Goal: Task Accomplishment & Management: Complete application form

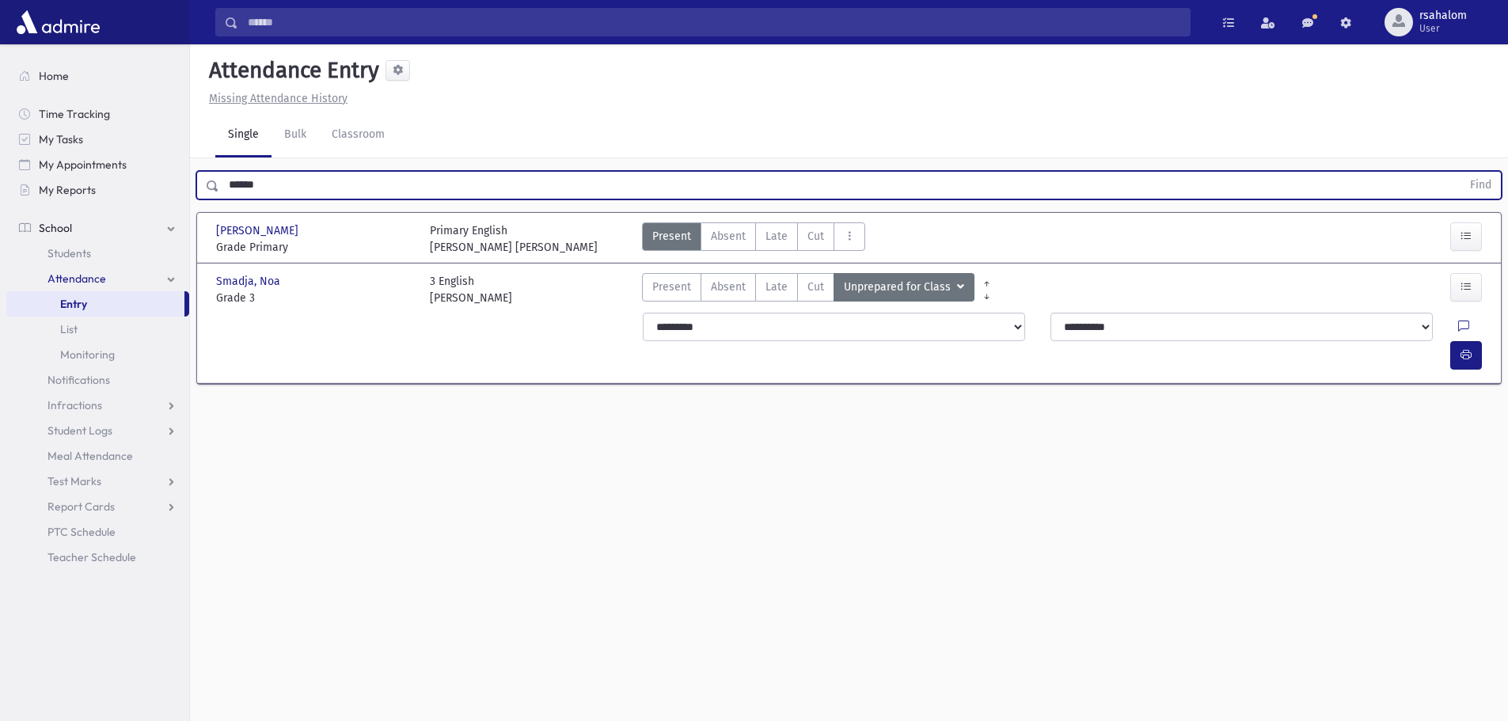
drag, startPoint x: 275, startPoint y: 186, endPoint x: 222, endPoint y: 184, distance: 53.1
click at [222, 184] on input "******" at bounding box center [840, 185] width 1242 height 29
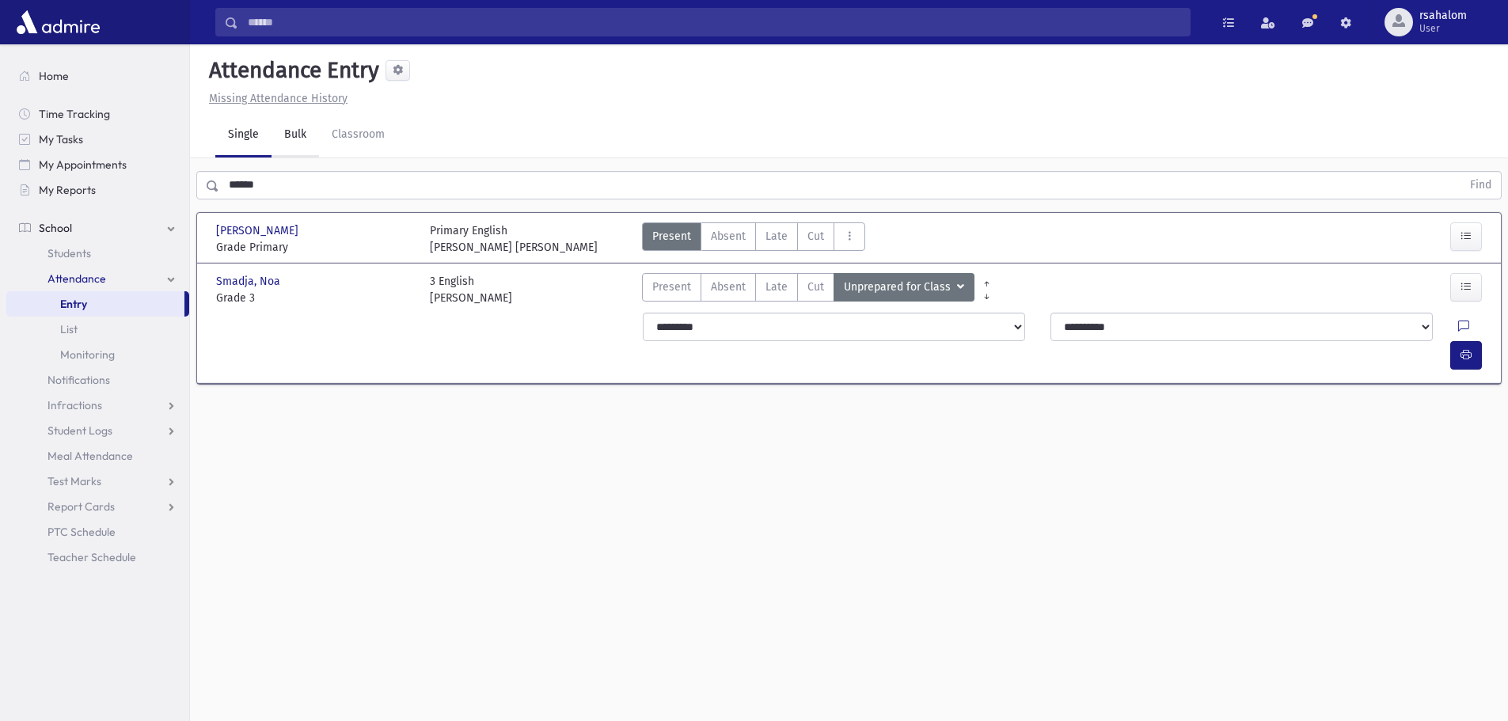
click at [288, 135] on link "Bulk" at bounding box center [296, 135] width 48 height 44
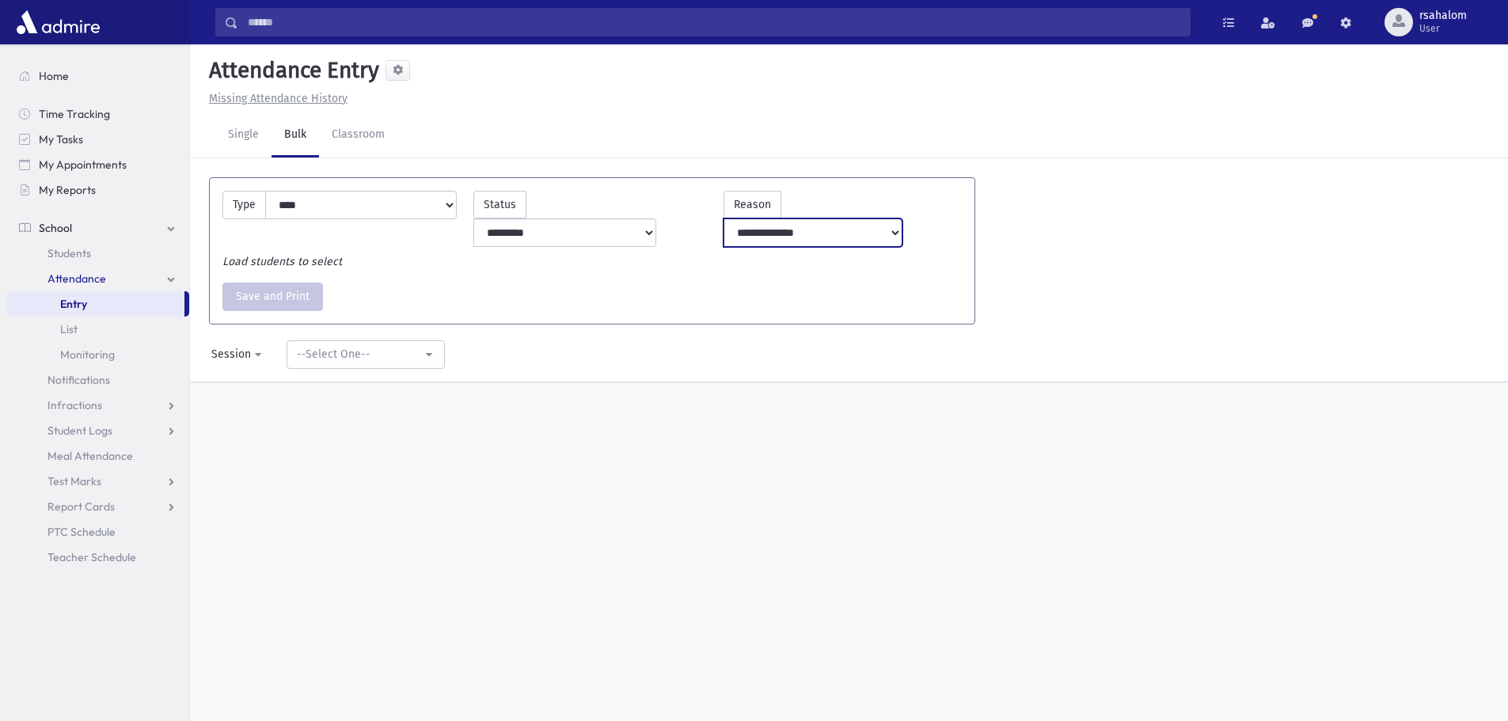
click at [836, 219] on select "**********" at bounding box center [813, 233] width 179 height 29
click at [369, 346] on div "--Select One--" at bounding box center [359, 354] width 125 height 17
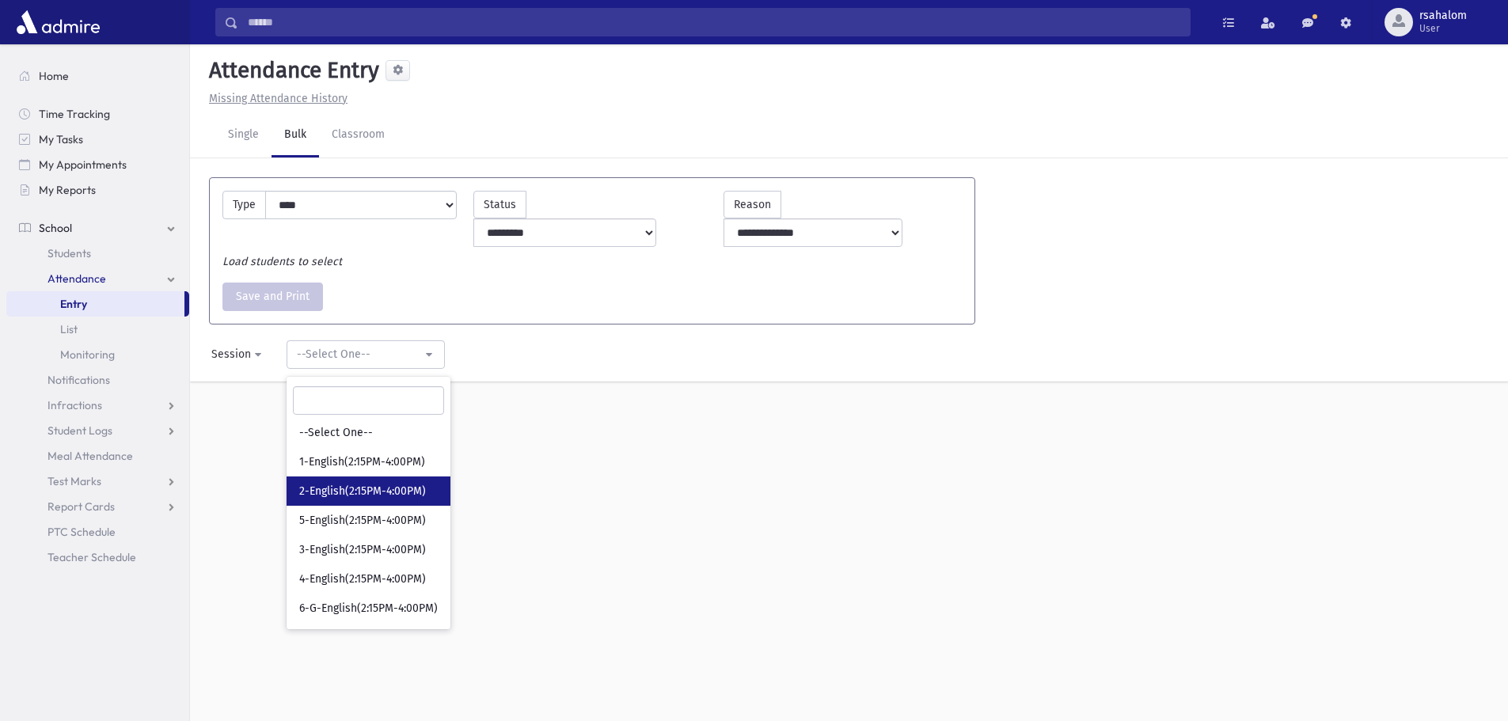
click at [375, 484] on span "2-English(2:15PM-4:00PM)" at bounding box center [362, 492] width 127 height 16
select select "****"
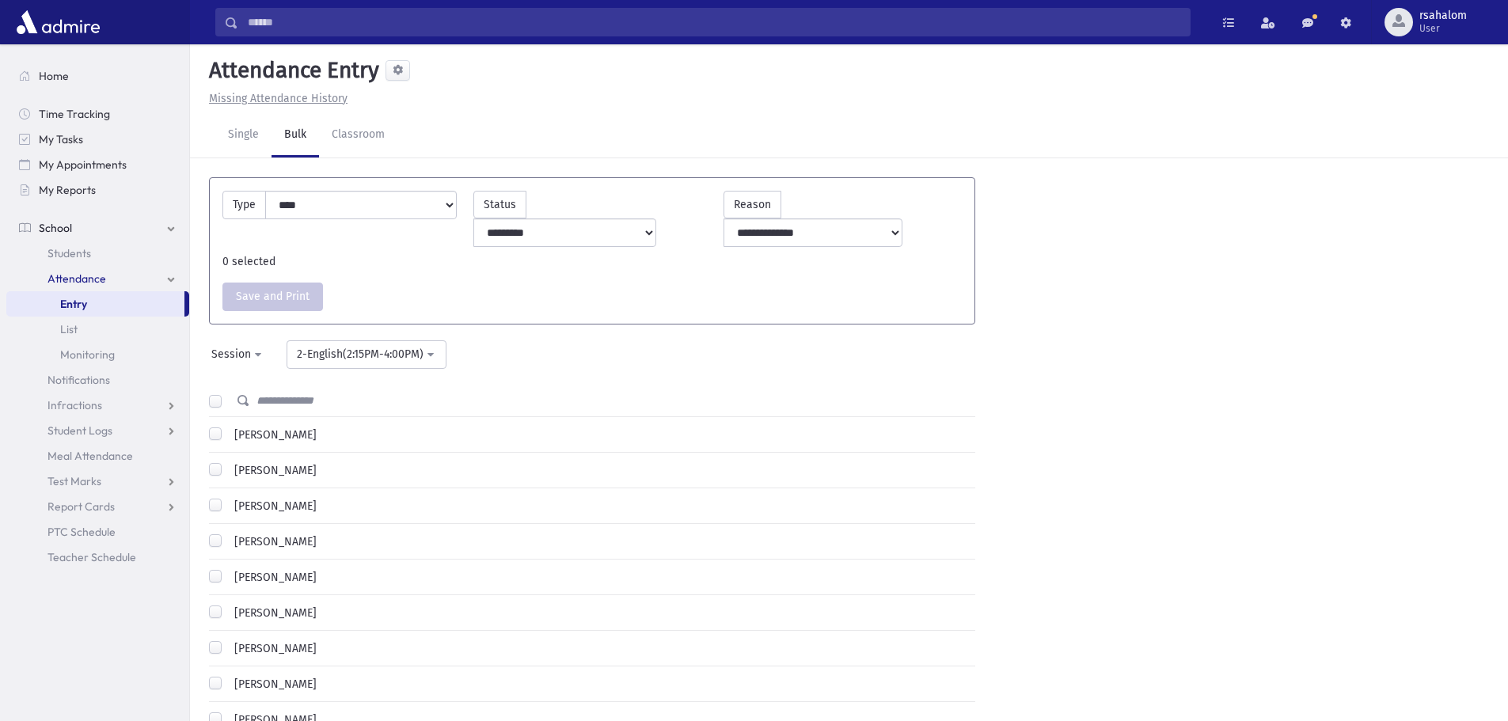
click at [228, 534] on label "[PERSON_NAME]" at bounding box center [272, 542] width 89 height 17
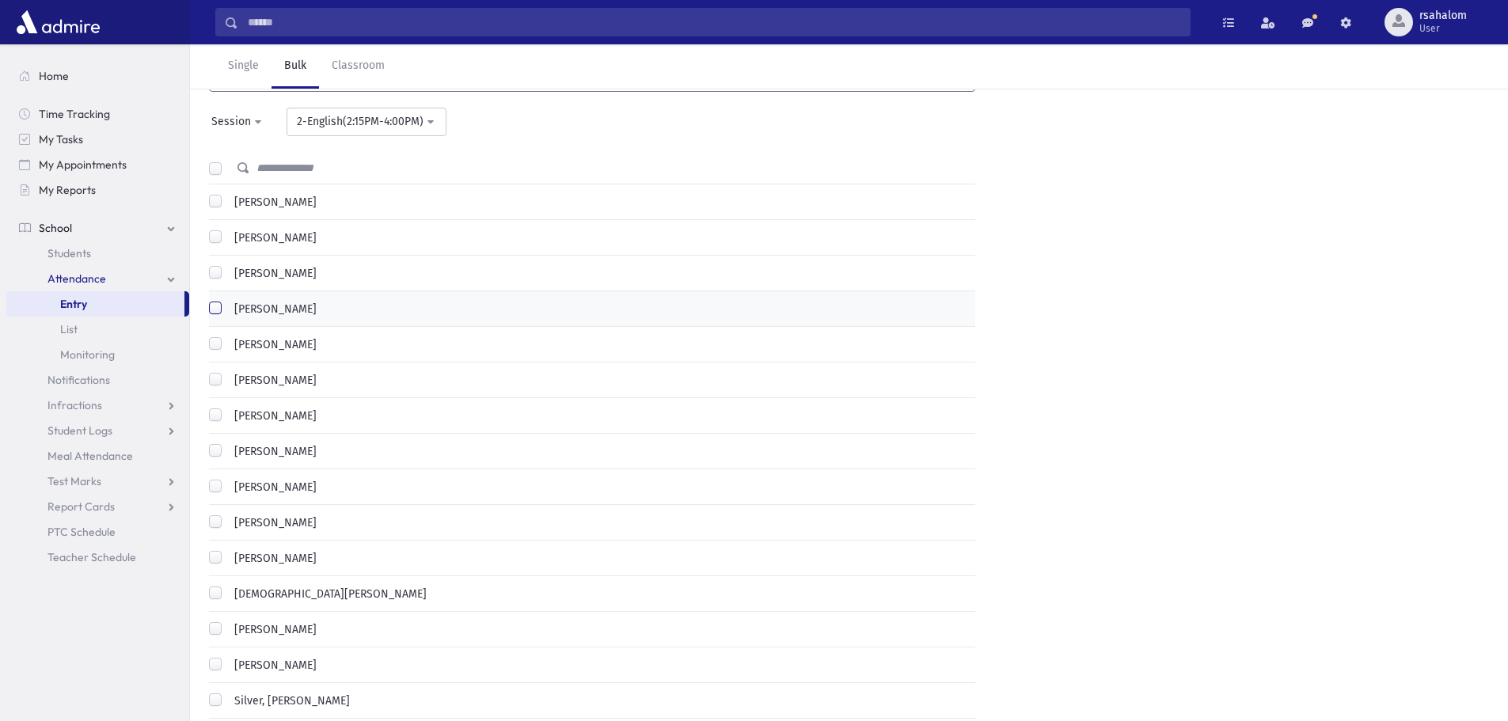
scroll to position [238, 0]
click at [228, 510] on label "[PERSON_NAME]" at bounding box center [272, 518] width 89 height 17
click at [228, 617] on label "[PERSON_NAME]" at bounding box center [272, 625] width 89 height 17
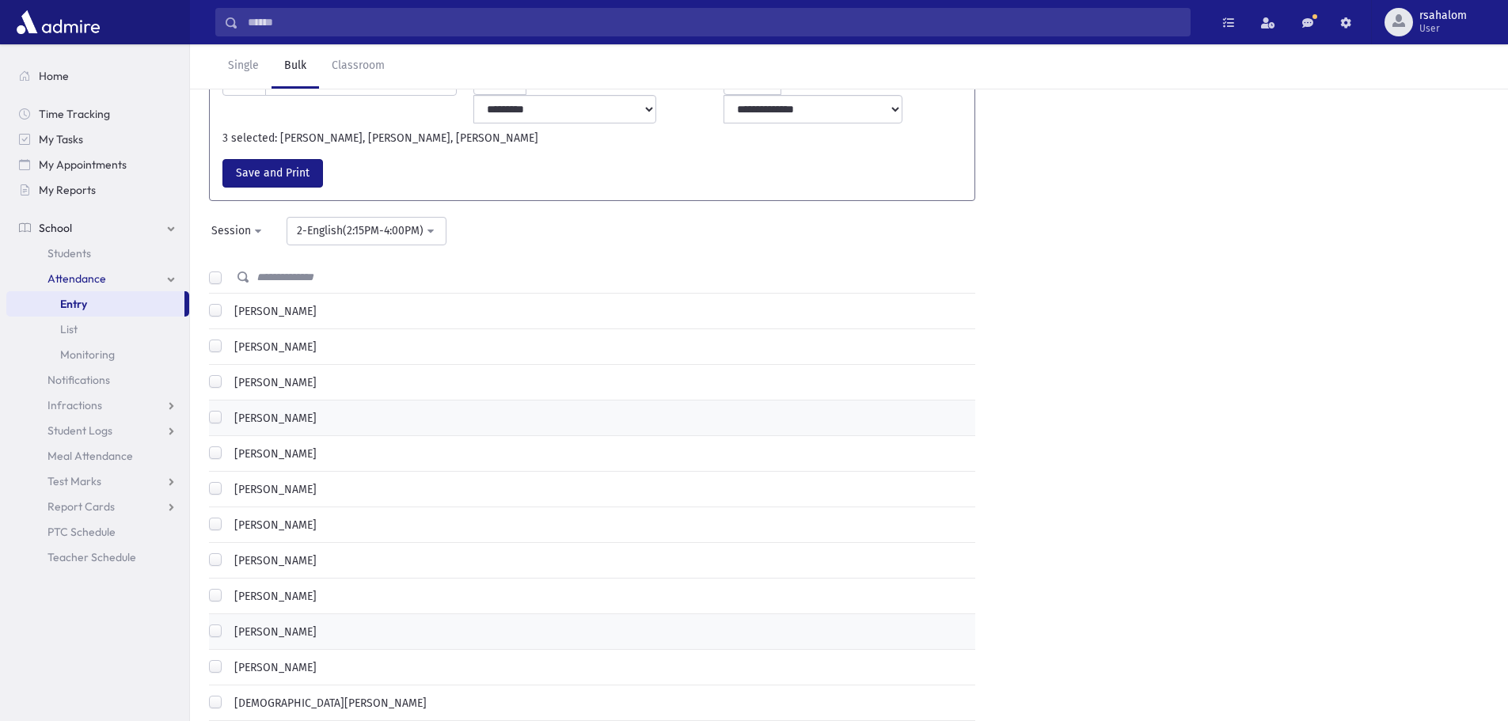
scroll to position [0, 0]
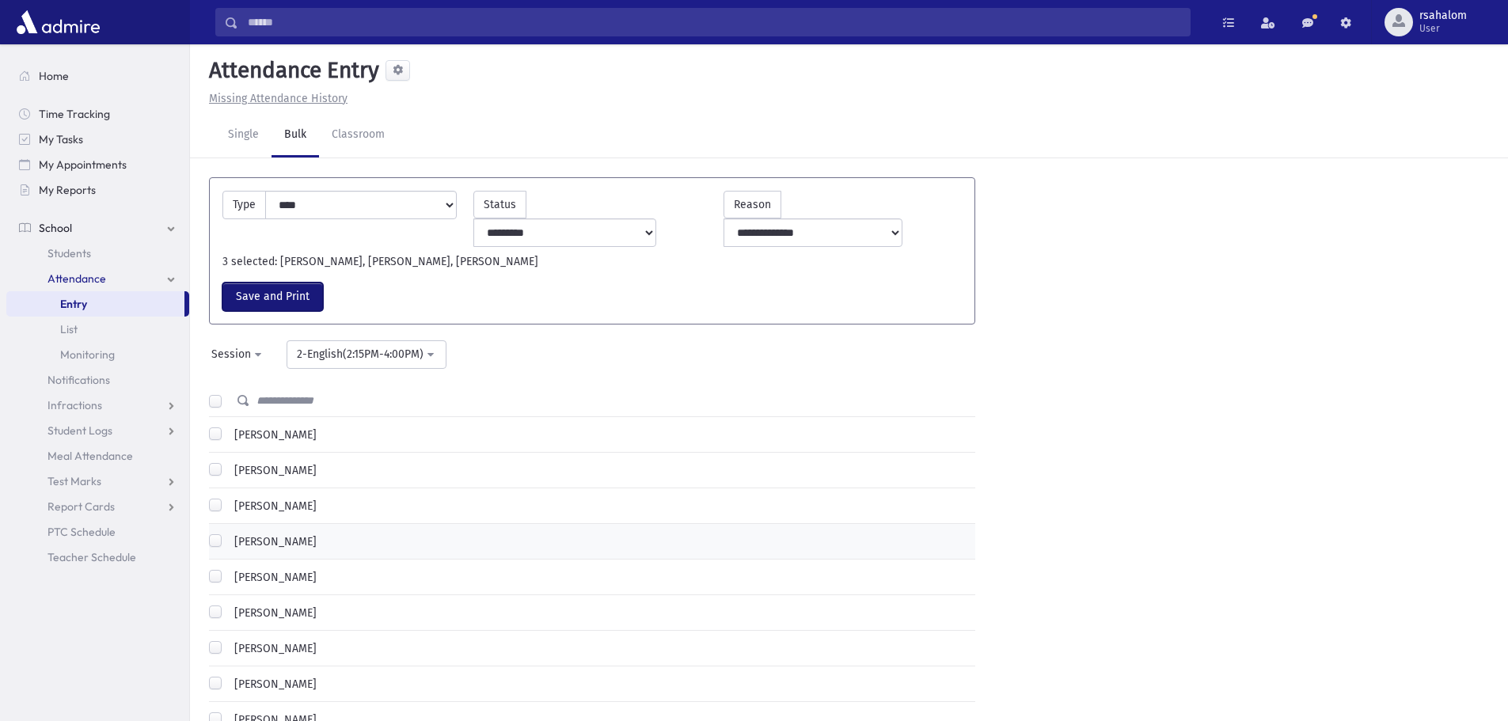
click at [291, 283] on button "Save and Print" at bounding box center [273, 297] width 101 height 29
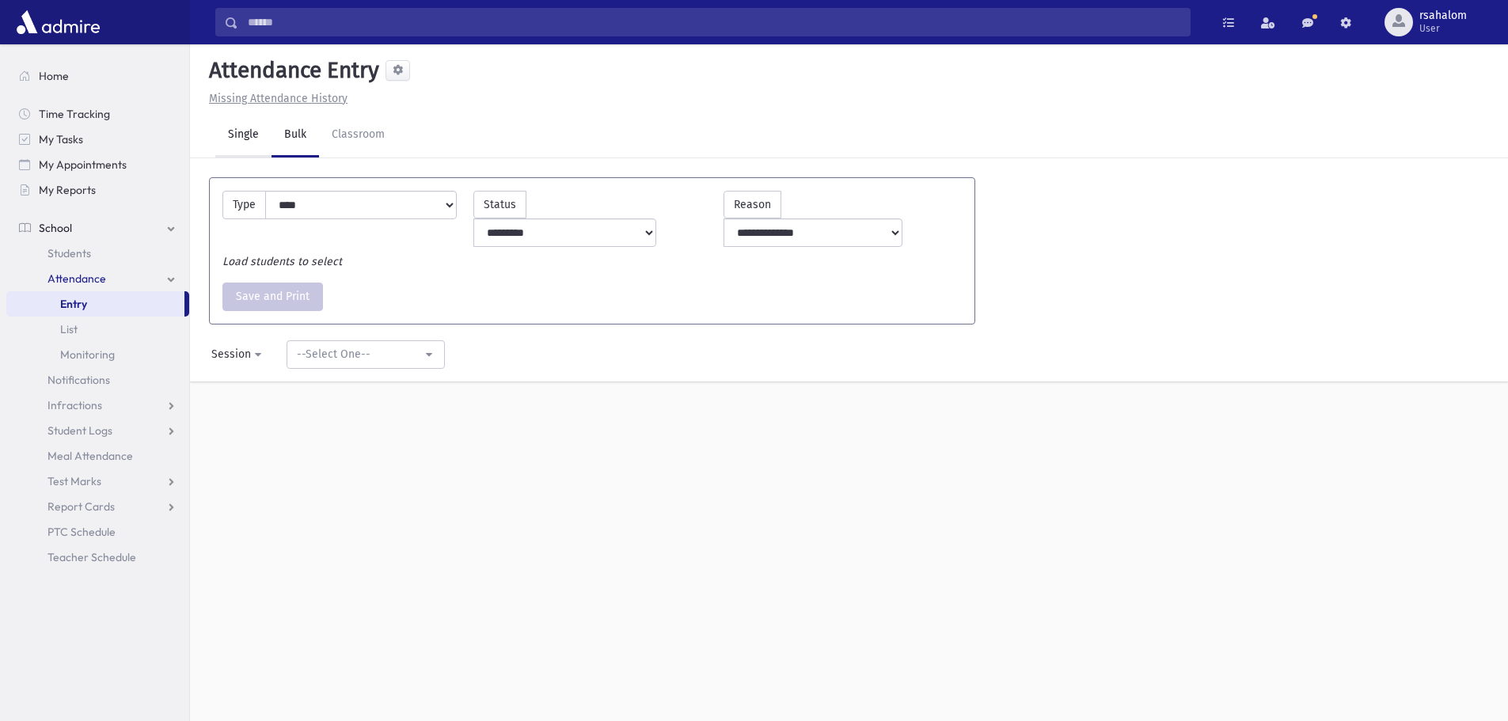
click at [245, 143] on link "Single" at bounding box center [243, 135] width 56 height 44
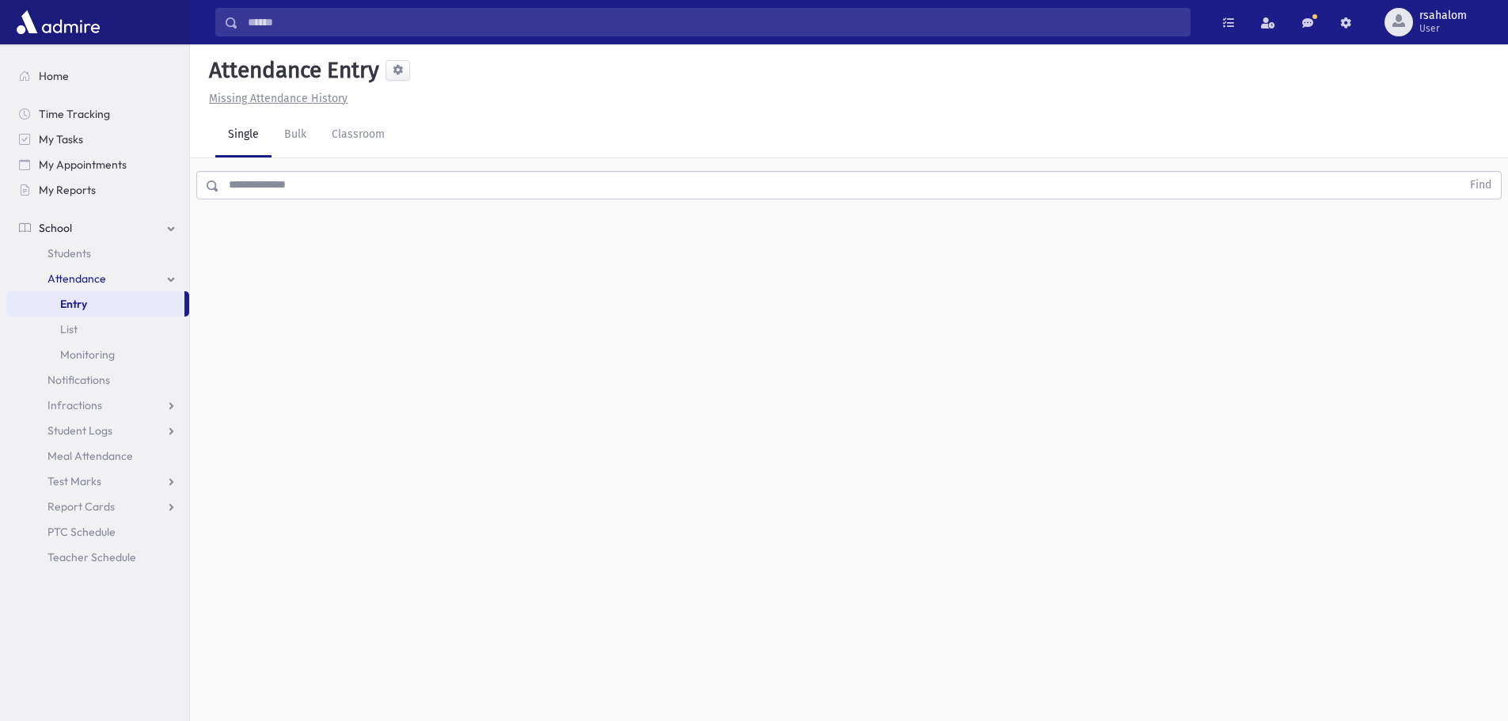
click at [272, 183] on input "text" at bounding box center [840, 185] width 1242 height 29
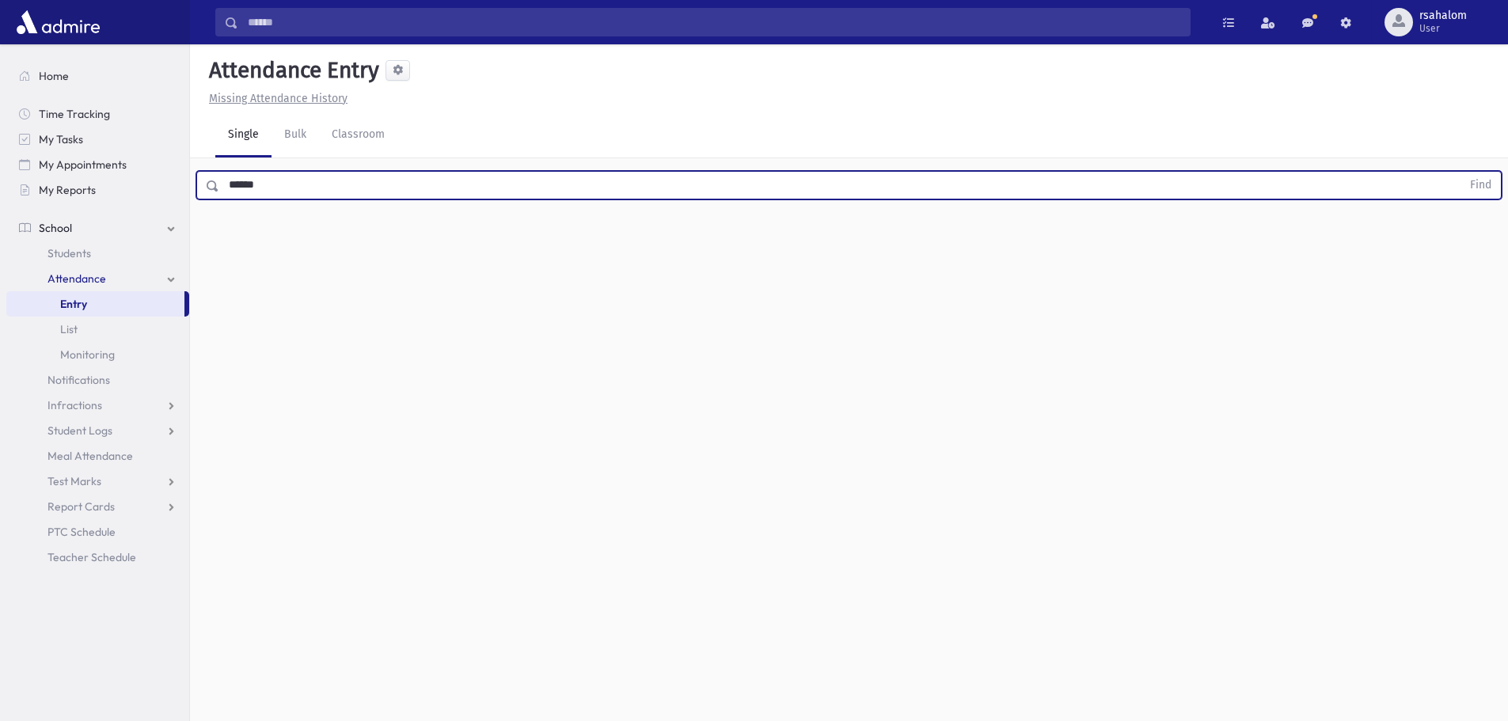
click at [1461, 172] on button "Find" at bounding box center [1481, 185] width 40 height 27
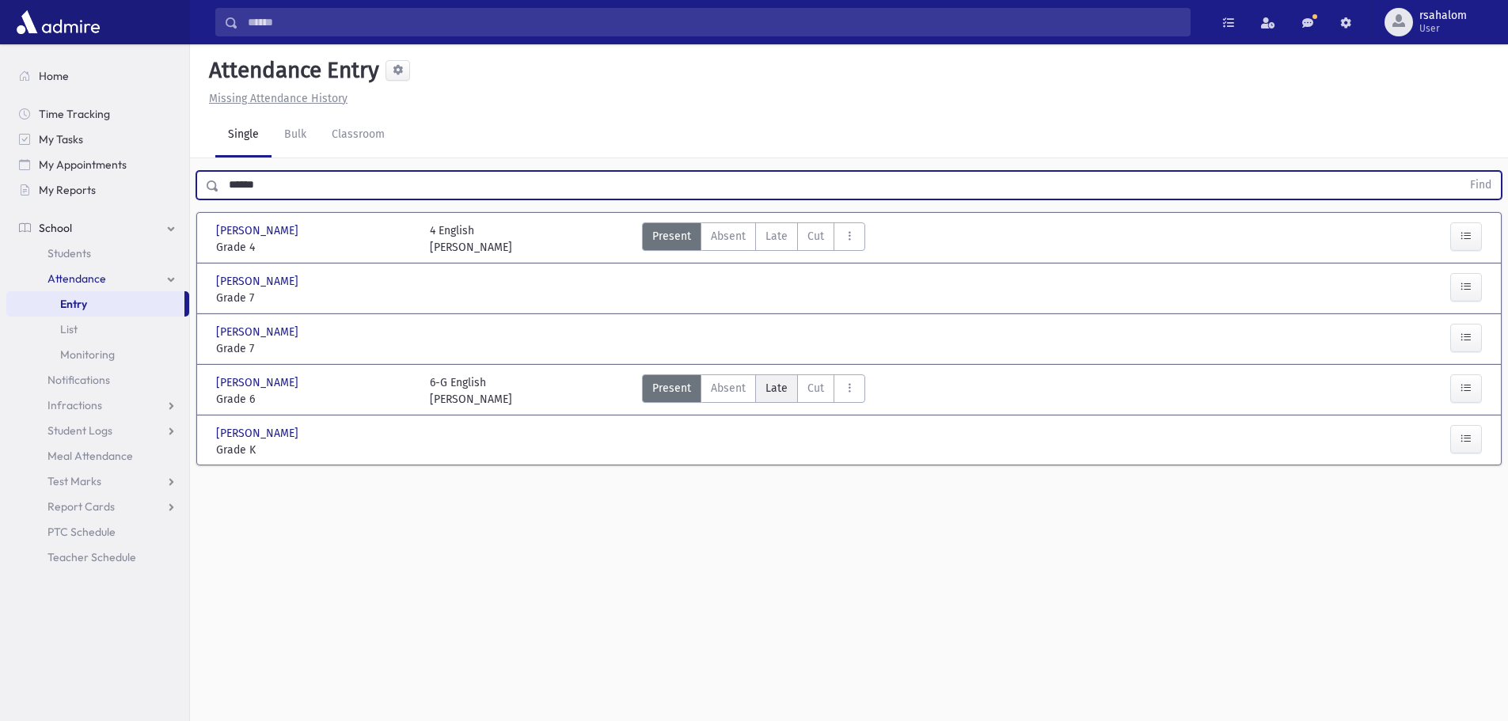
click at [786, 386] on label "Late L" at bounding box center [776, 389] width 43 height 29
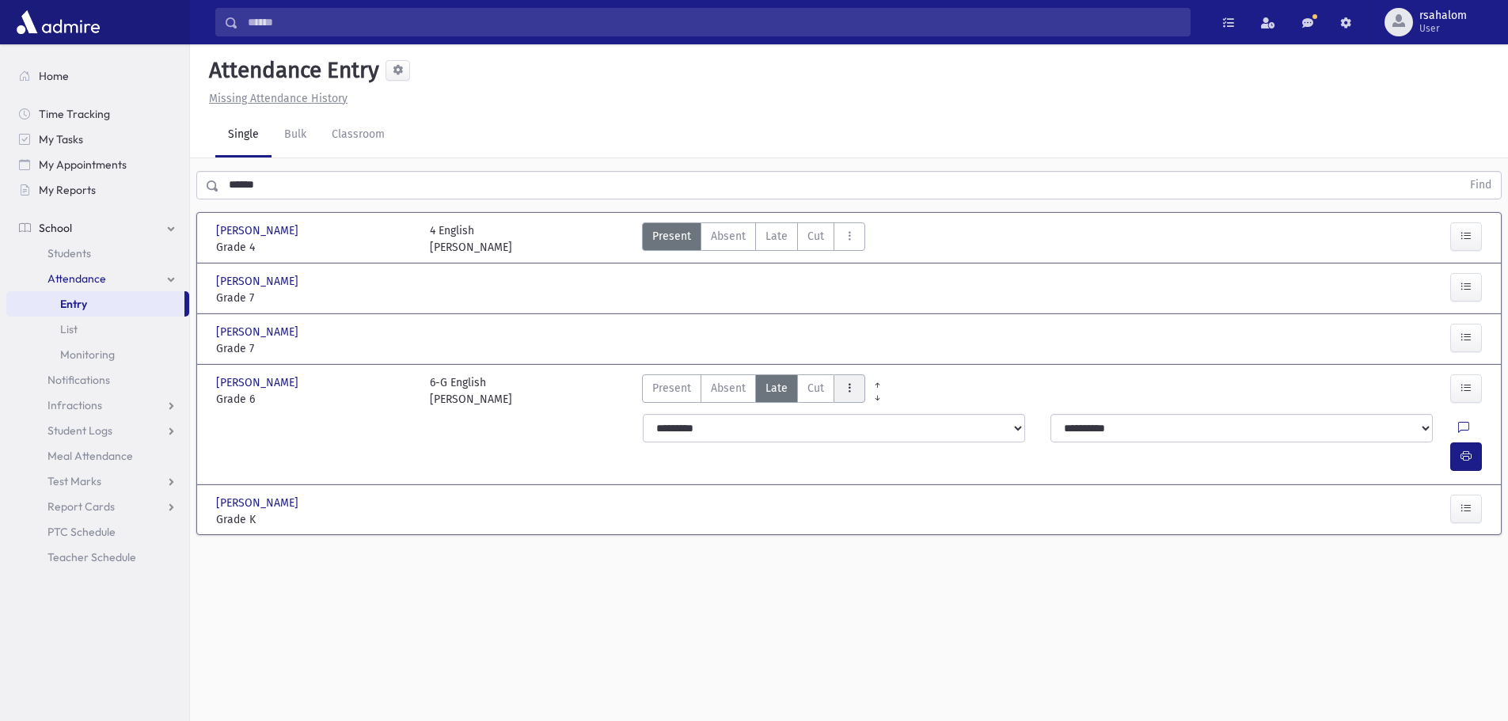
click at [850, 385] on icon "AttTypes" at bounding box center [849, 388] width 11 height 13
click at [883, 609] on span "Unprepared for Class" at bounding box center [899, 603] width 107 height 17
click at [1463, 450] on icon "button" at bounding box center [1466, 456] width 11 height 13
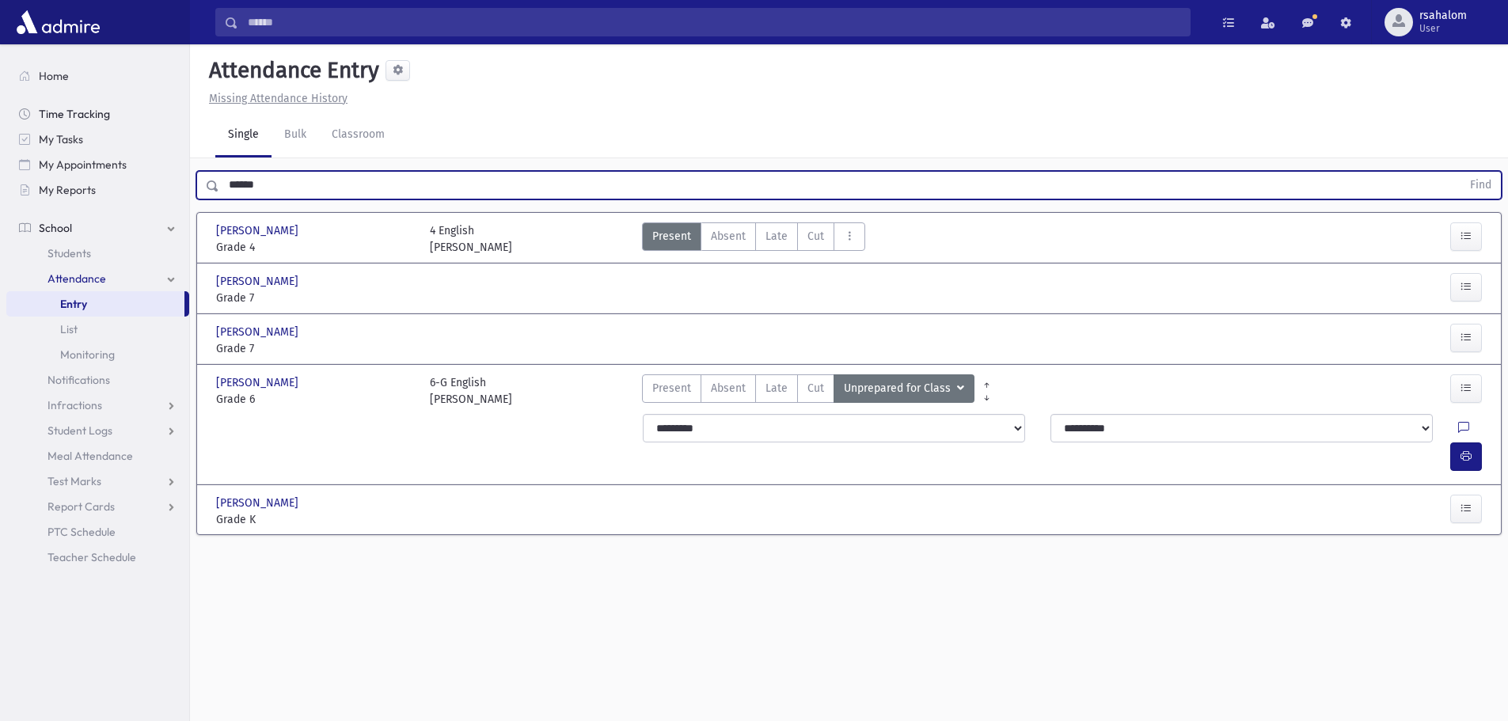
drag, startPoint x: 286, startPoint y: 189, endPoint x: 110, endPoint y: 114, distance: 191.2
click at [192, 192] on div "****** Find" at bounding box center [849, 182] width 1318 height 48
type input "*"
click at [1461, 172] on button "Find" at bounding box center [1481, 185] width 40 height 27
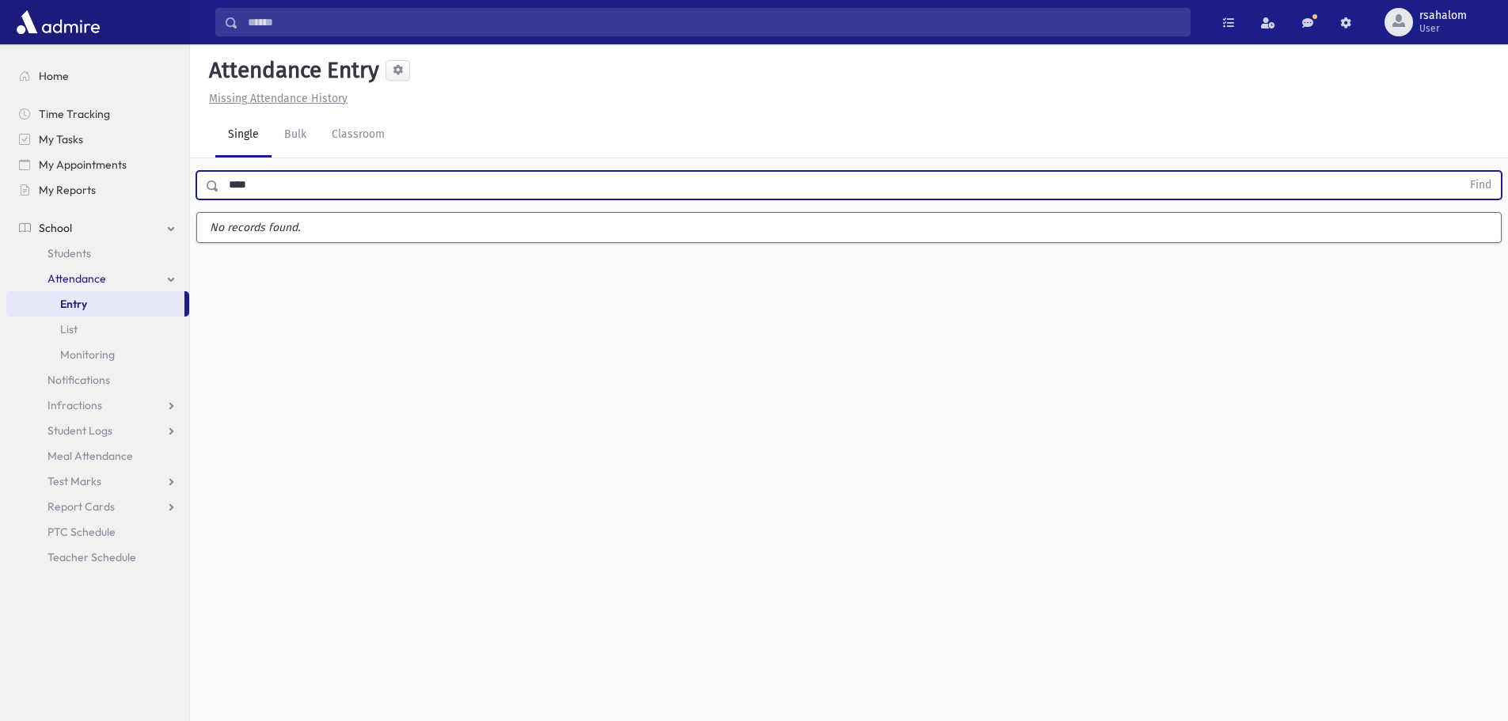
click at [1461, 172] on button "Find" at bounding box center [1481, 185] width 40 height 27
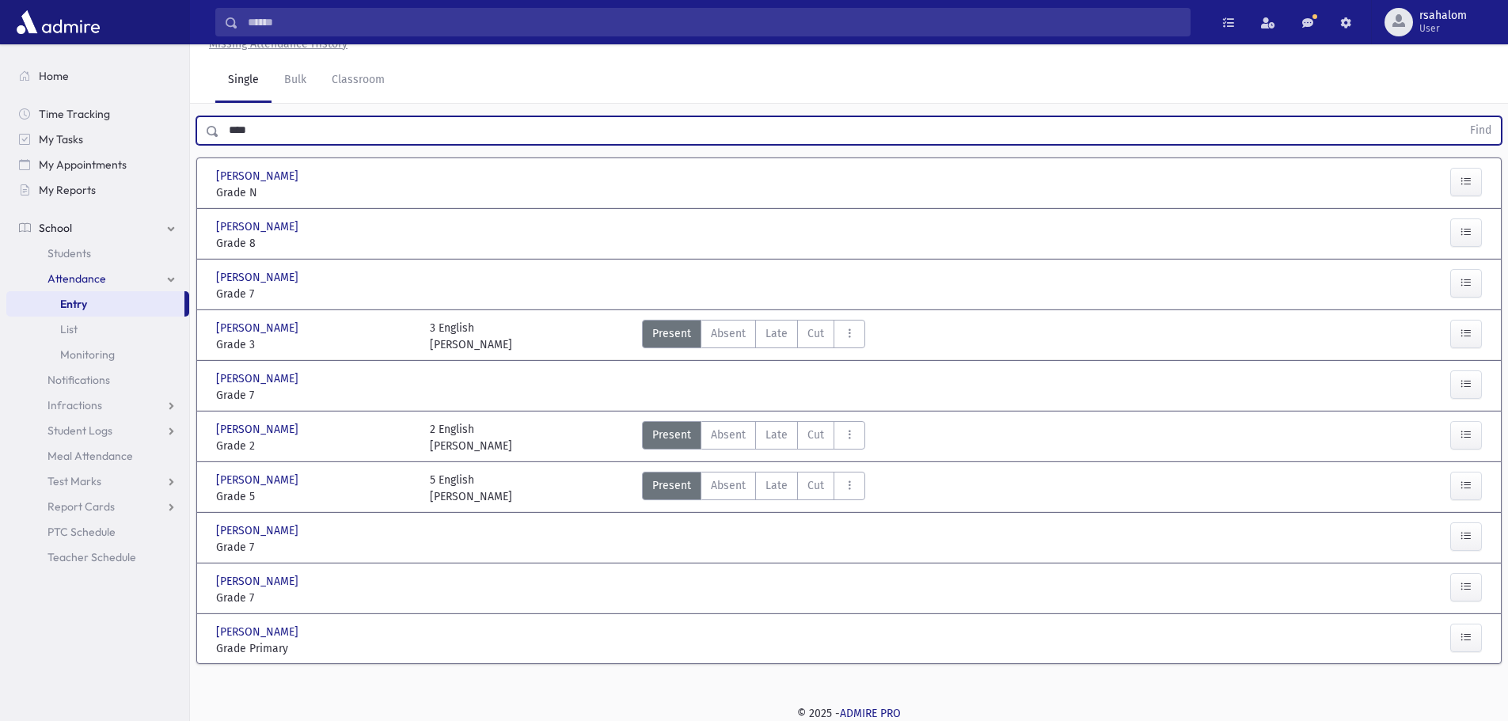
scroll to position [55, 0]
type input "*"
click at [1461, 116] on button "Find" at bounding box center [1481, 129] width 40 height 27
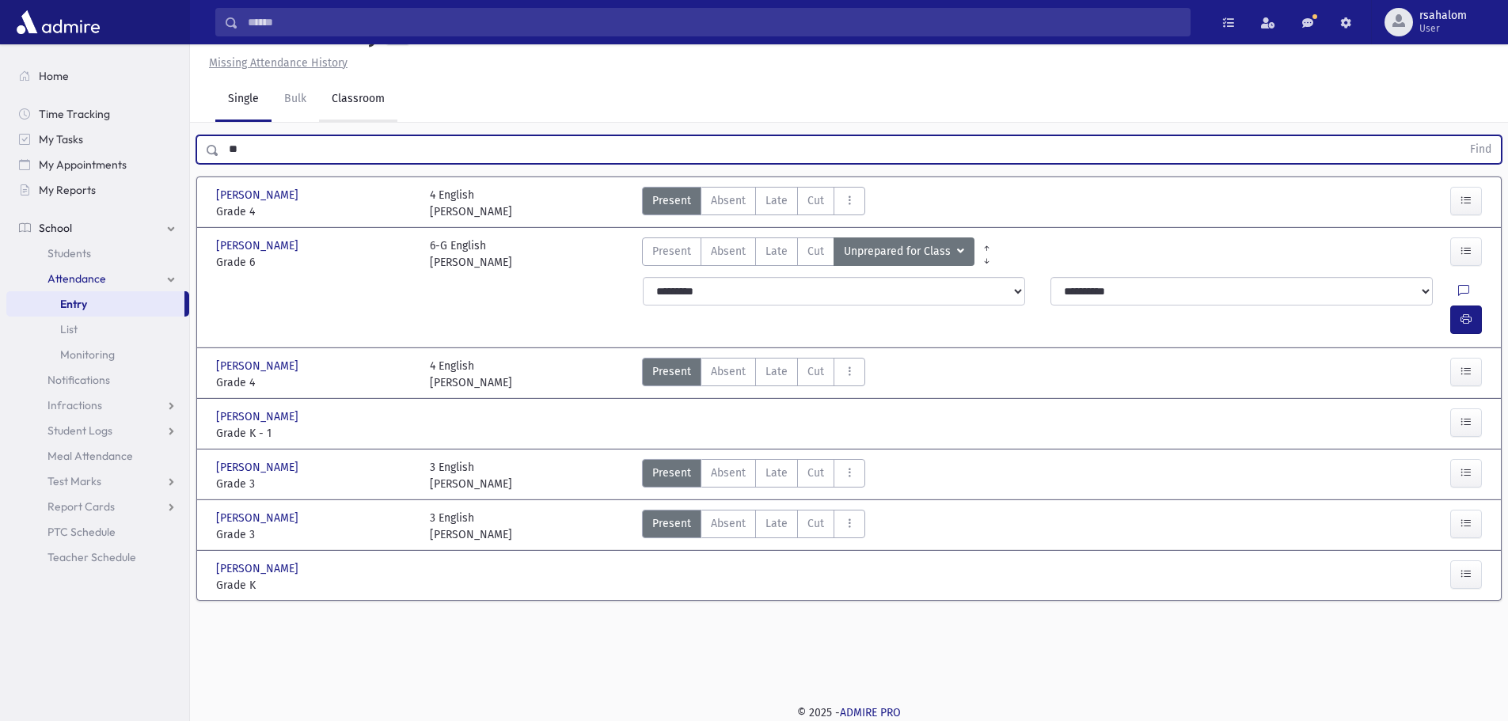
type input "*"
type input "****"
click at [1461, 136] on button "Find" at bounding box center [1481, 149] width 40 height 27
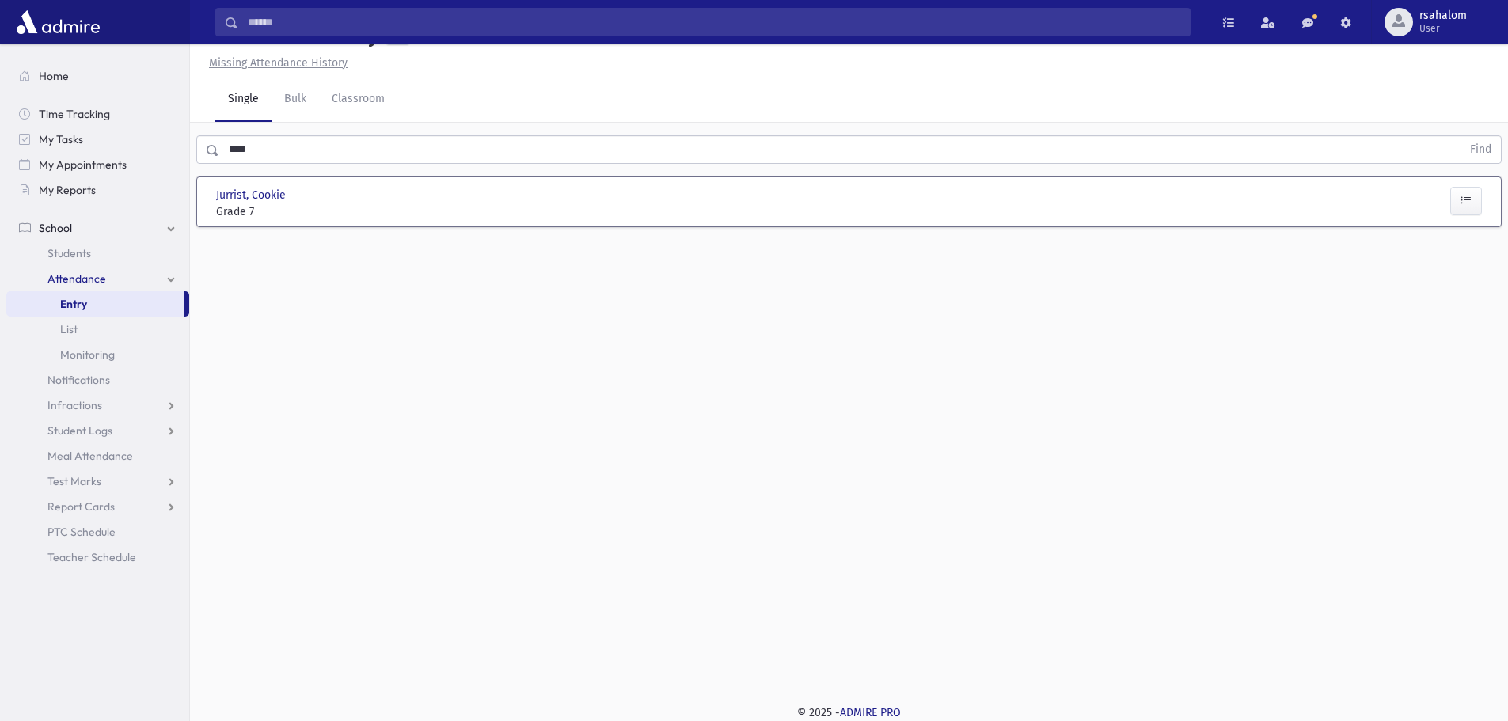
click at [382, 199] on div "Jurrist, Cookie Jurrist, Cookie" at bounding box center [315, 195] width 198 height 17
click at [238, 206] on span "Grade 7" at bounding box center [315, 212] width 198 height 17
click at [252, 200] on span "Jurrist, Cookie" at bounding box center [252, 195] width 73 height 17
click at [335, 187] on input "text" at bounding box center [840, 185] width 1242 height 29
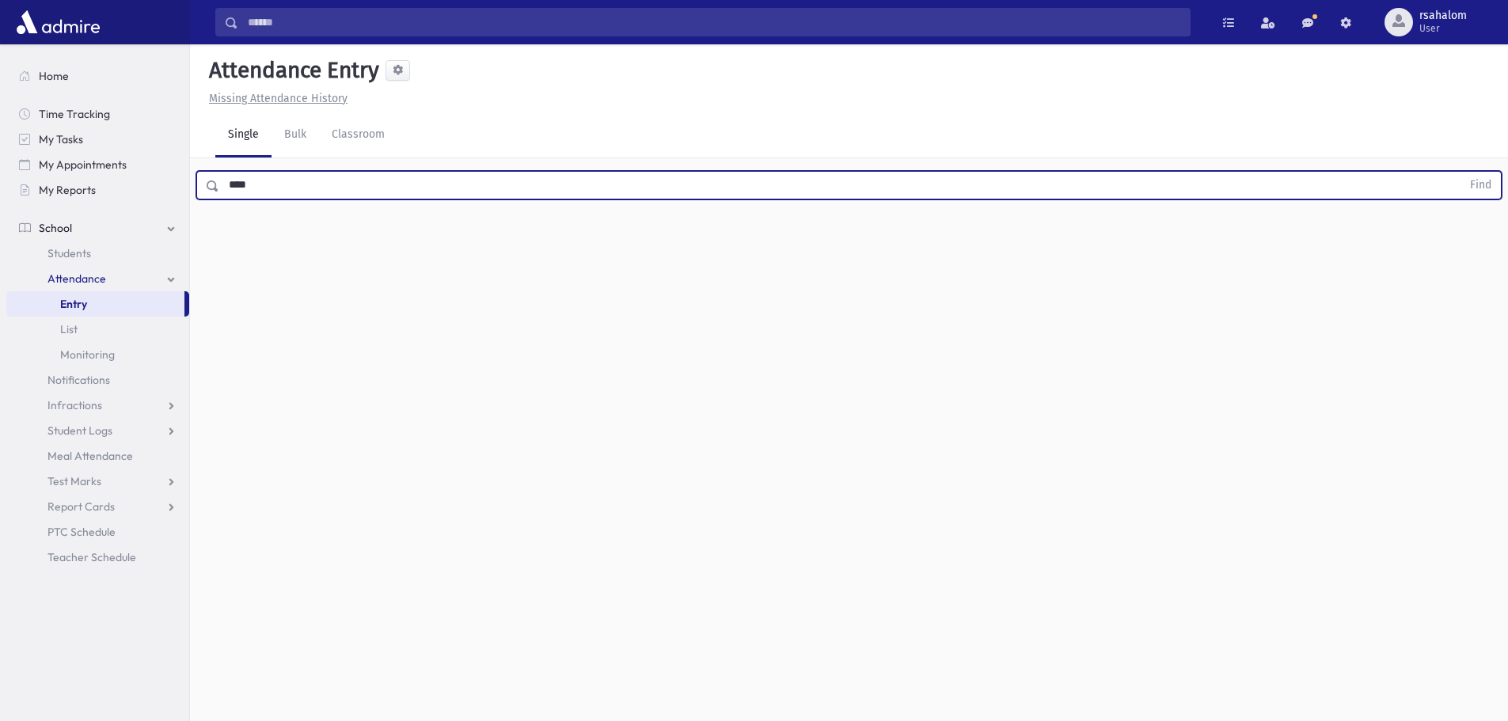
type input "****"
click at [1461, 172] on button "Find" at bounding box center [1481, 185] width 40 height 27
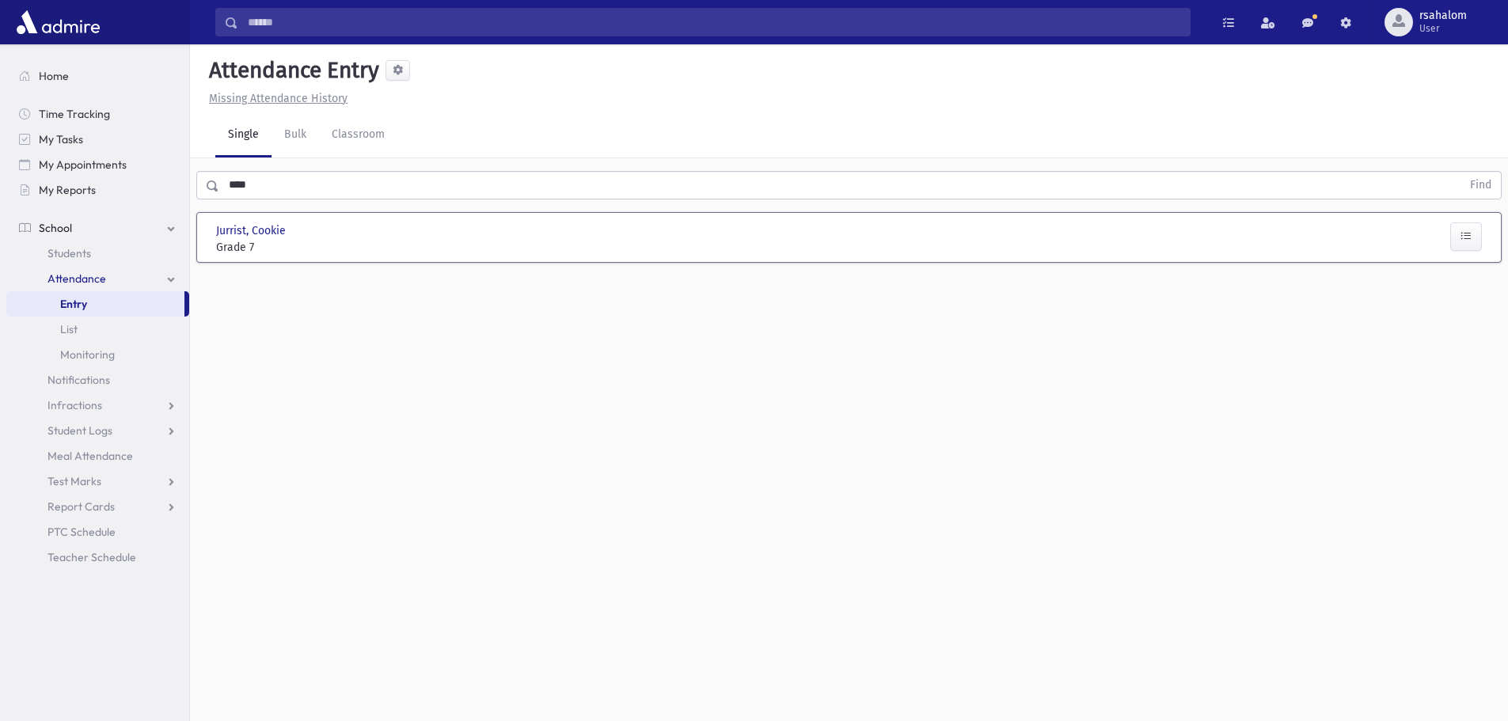
click at [261, 220] on div "Jurrist, Cookie Jurrist, Cookie Grade 7 Grade 7 Present P Absent A Late L Cut C…" at bounding box center [849, 237] width 1295 height 36
click at [1466, 244] on button "button" at bounding box center [1467, 237] width 32 height 29
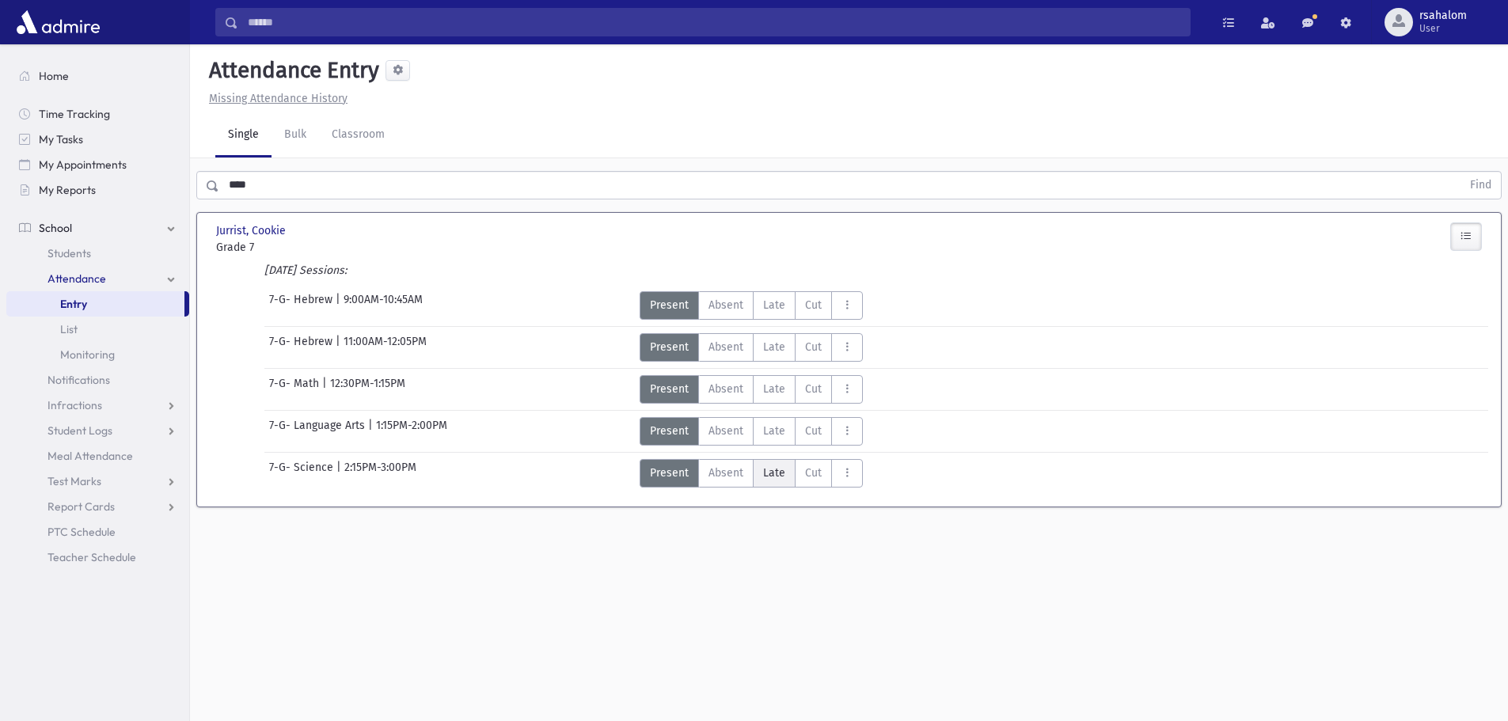
click at [773, 467] on span "Late" at bounding box center [774, 473] width 22 height 17
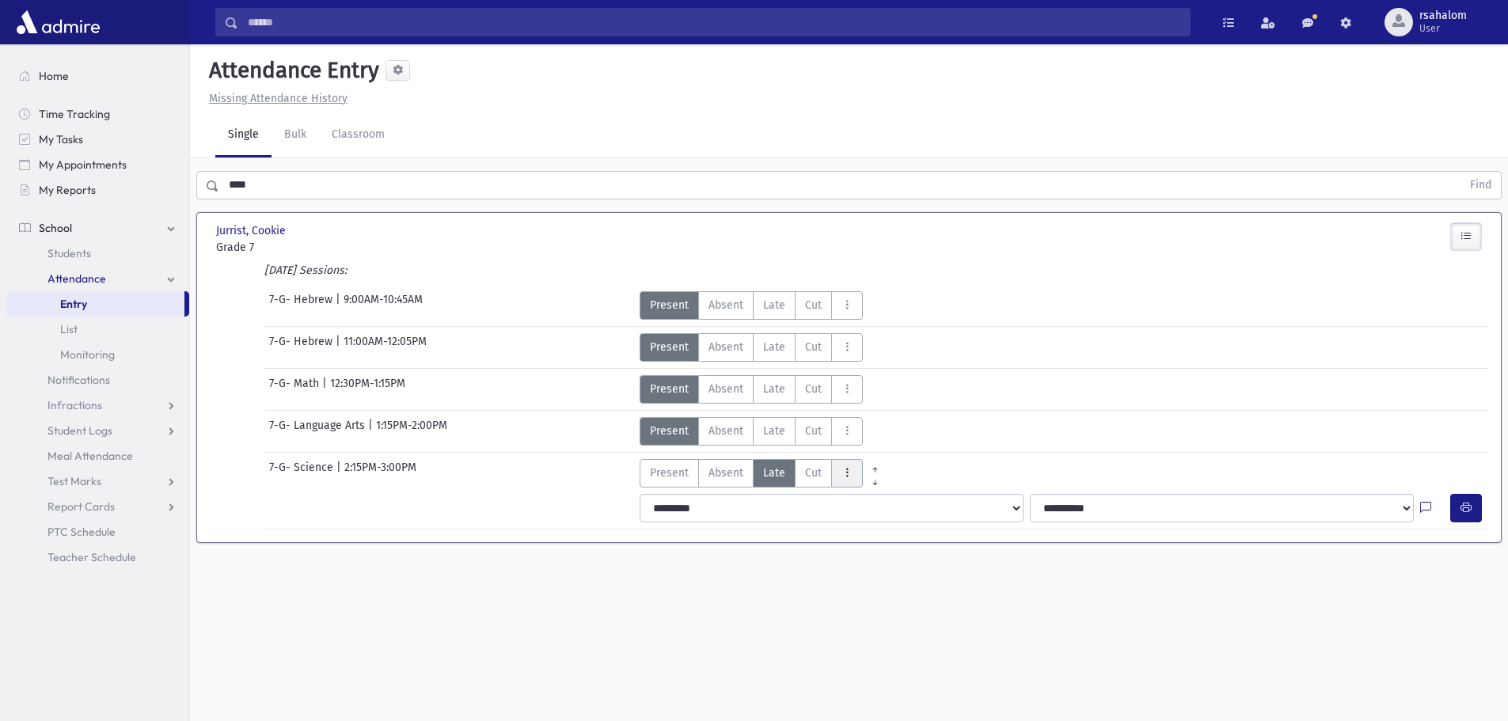
click at [847, 471] on icon "AttTypes" at bounding box center [847, 472] width 11 height 13
click at [673, 470] on span "Present" at bounding box center [669, 473] width 39 height 17
